Goal: Information Seeking & Learning: Learn about a topic

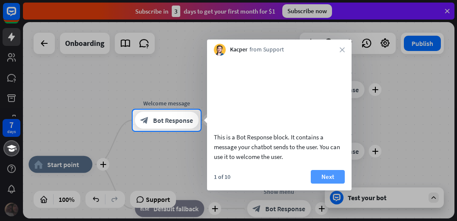
click at [329, 184] on button "Next" at bounding box center [328, 177] width 34 height 14
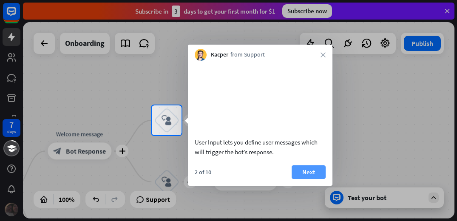
click at [308, 179] on button "Next" at bounding box center [309, 172] width 34 height 14
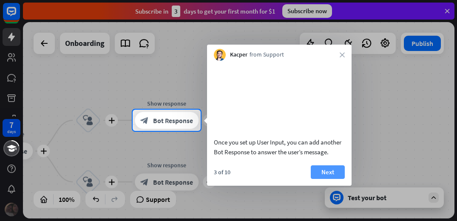
click at [318, 179] on button "Next" at bounding box center [328, 172] width 34 height 14
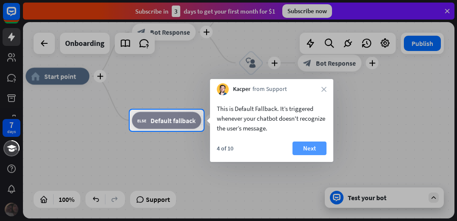
click at [308, 144] on button "Next" at bounding box center [310, 149] width 34 height 14
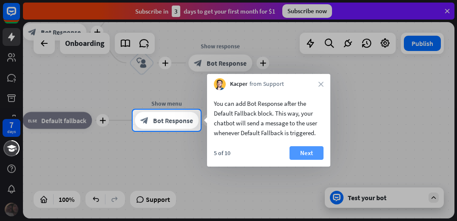
click at [309, 155] on button "Next" at bounding box center [307, 153] width 34 height 14
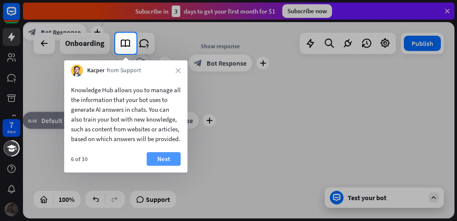
click at [165, 166] on button "Next" at bounding box center [164, 159] width 34 height 14
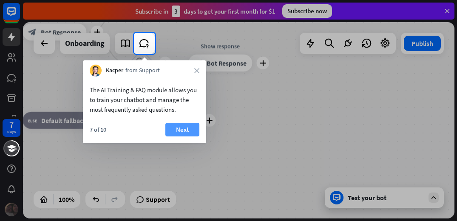
click at [186, 128] on button "Next" at bounding box center [182, 130] width 34 height 14
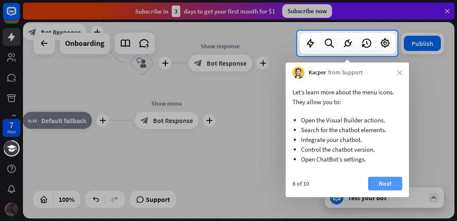
click at [389, 185] on button "Next" at bounding box center [385, 184] width 34 height 14
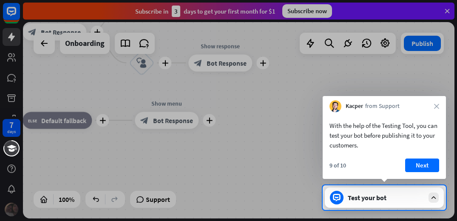
click at [435, 102] on div "Kacper from Support close" at bounding box center [384, 104] width 123 height 16
click at [434, 106] on icon "close" at bounding box center [436, 106] width 5 height 5
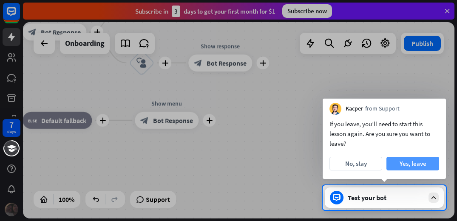
click at [402, 166] on button "Yes, leave" at bounding box center [413, 164] width 53 height 14
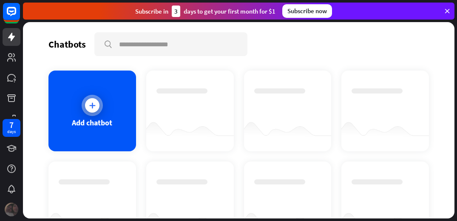
click at [97, 109] on div at bounding box center [92, 105] width 14 height 14
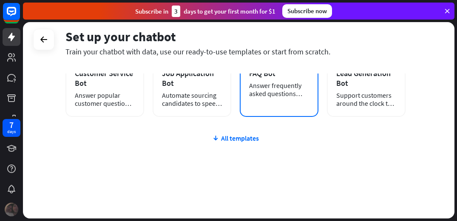
scroll to position [174, 0]
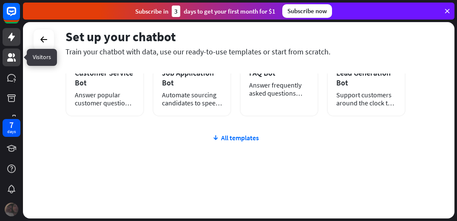
click at [10, 60] on icon at bounding box center [11, 57] width 9 height 9
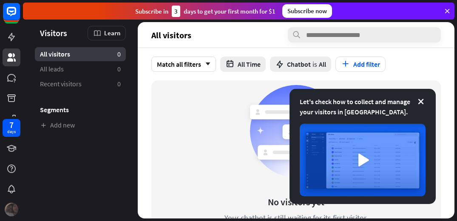
click at [77, 55] on div "All visitors 0" at bounding box center [80, 54] width 91 height 14
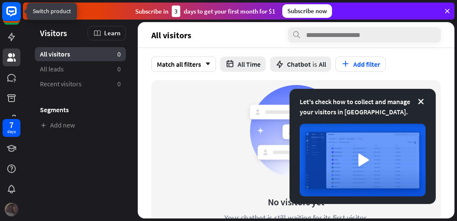
click at [8, 7] on icon at bounding box center [11, 11] width 10 height 10
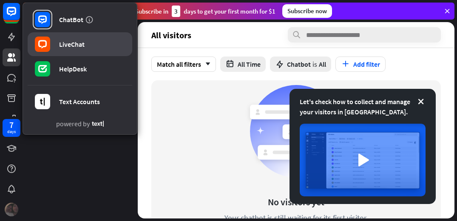
click at [69, 37] on link "LiveChat" at bounding box center [80, 44] width 105 height 24
